Goal: Navigation & Orientation: Find specific page/section

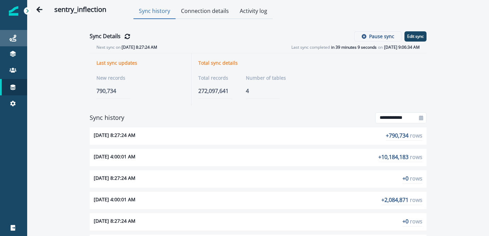
click at [17, 33] on link "Journeys" at bounding box center [13, 38] width 27 height 16
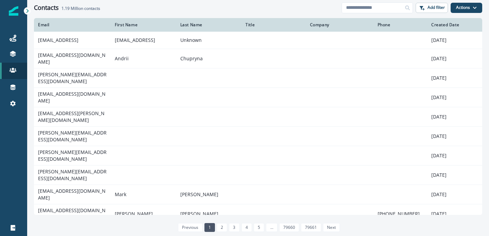
click at [183, 8] on div "Contacts 1.19 Million contacts" at bounding box center [188, 7] width 308 height 7
